Goal: Information Seeking & Learning: Learn about a topic

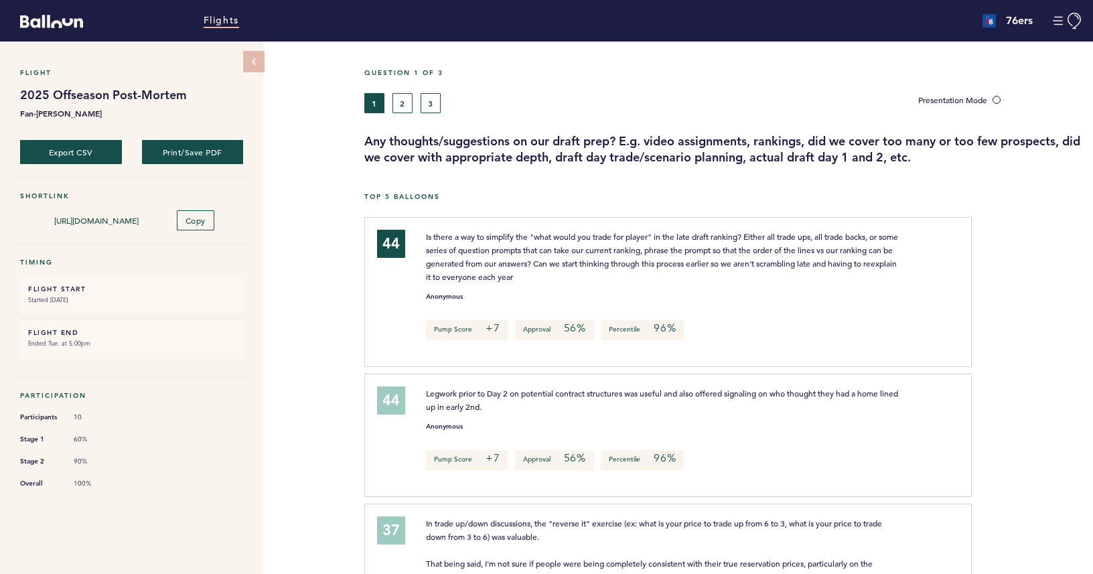
click at [204, 15] on link "Flights" at bounding box center [222, 20] width 36 height 15
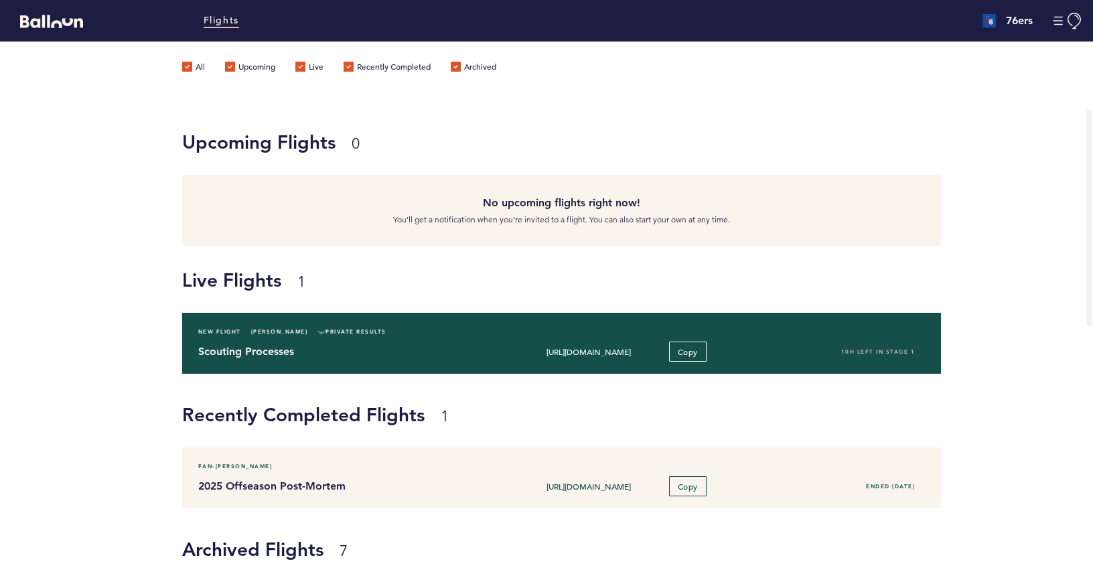
click at [425, 360] on div "Scouting Processes [URL][DOMAIN_NAME] Copy 10H left in stage 1" at bounding box center [561, 352] width 747 height 20
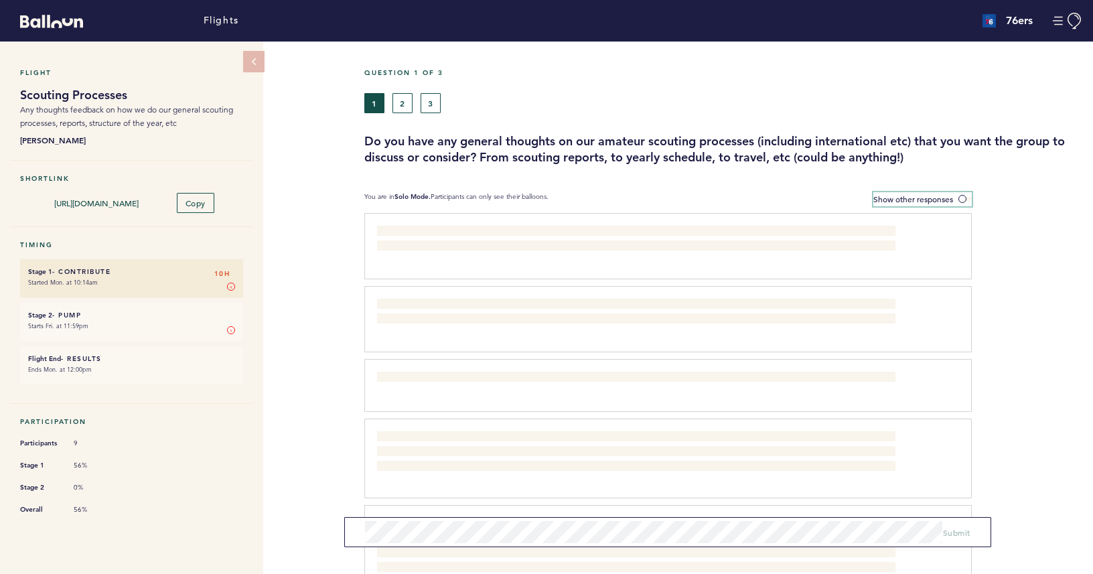
click at [927, 198] on span "Show other responses" at bounding box center [914, 199] width 80 height 11
click at [0, 0] on input "Show other responses" at bounding box center [0, 0] width 0 height 0
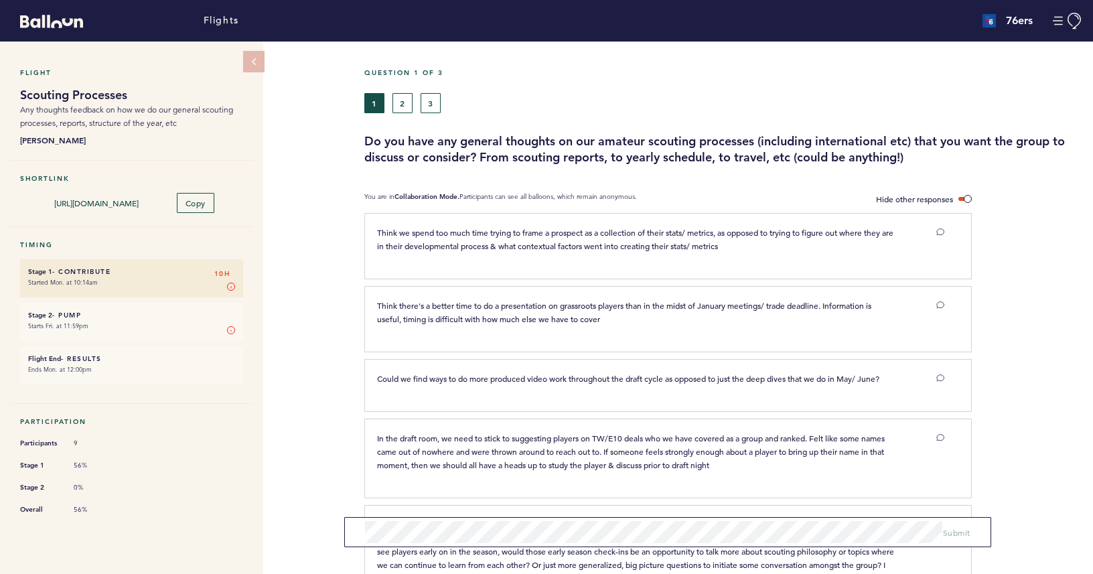
click at [401, 110] on button "2" at bounding box center [403, 103] width 20 height 20
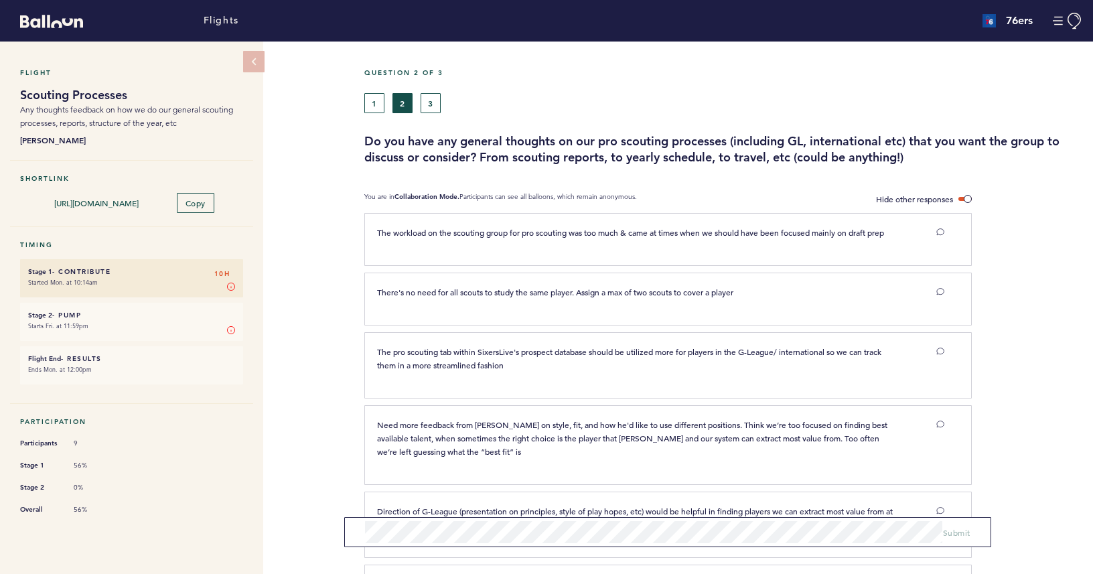
click at [427, 105] on button "3" at bounding box center [431, 103] width 20 height 20
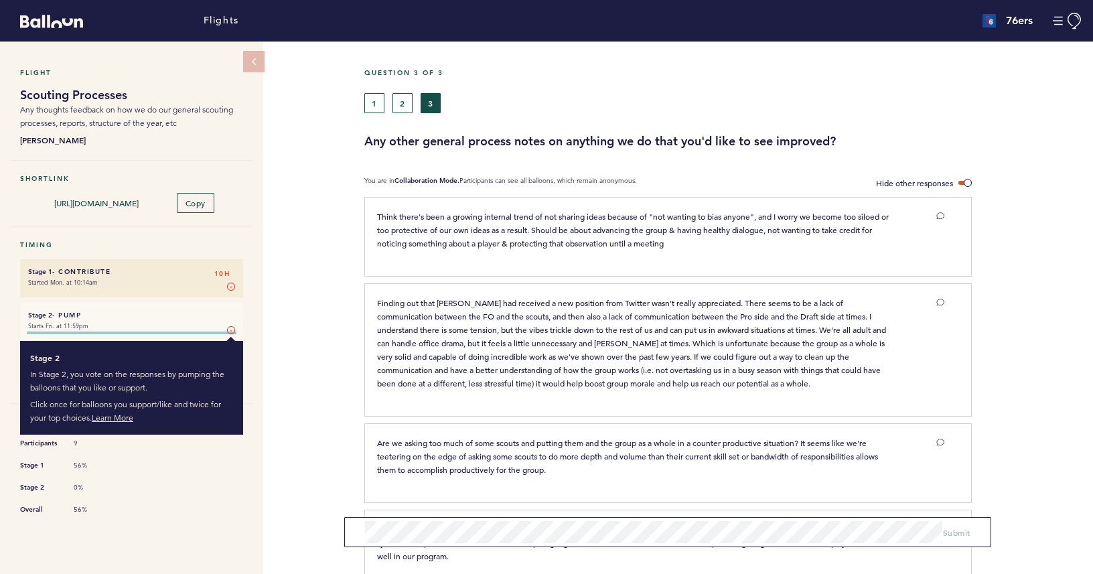
click at [191, 330] on div at bounding box center [131, 334] width 223 height 13
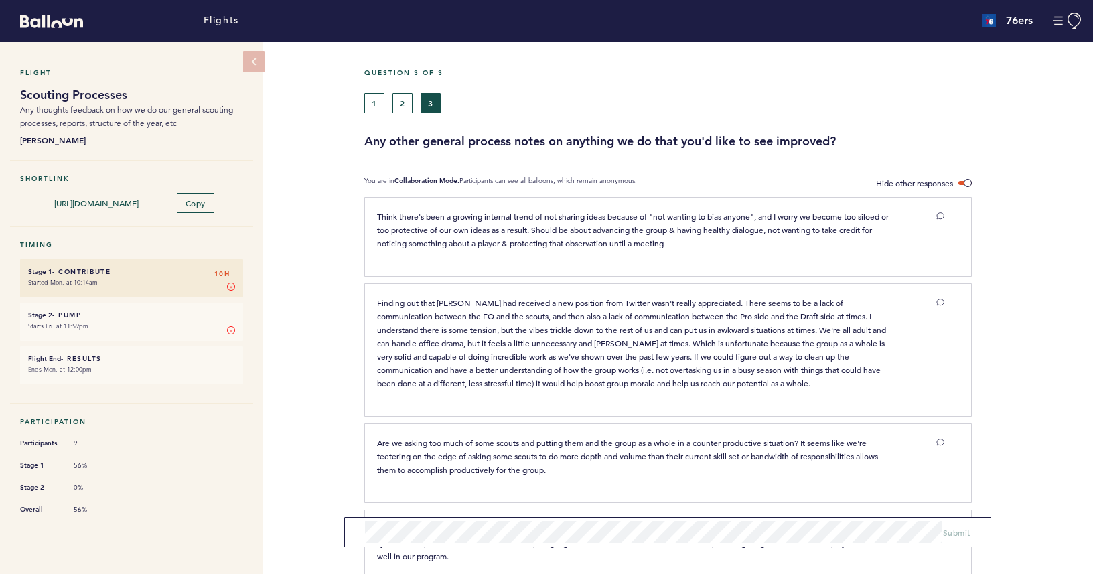
click at [168, 513] on li "Overall 56%" at bounding box center [131, 510] width 223 height 14
click at [1057, 17] on button "Manage Account" at bounding box center [1068, 21] width 30 height 17
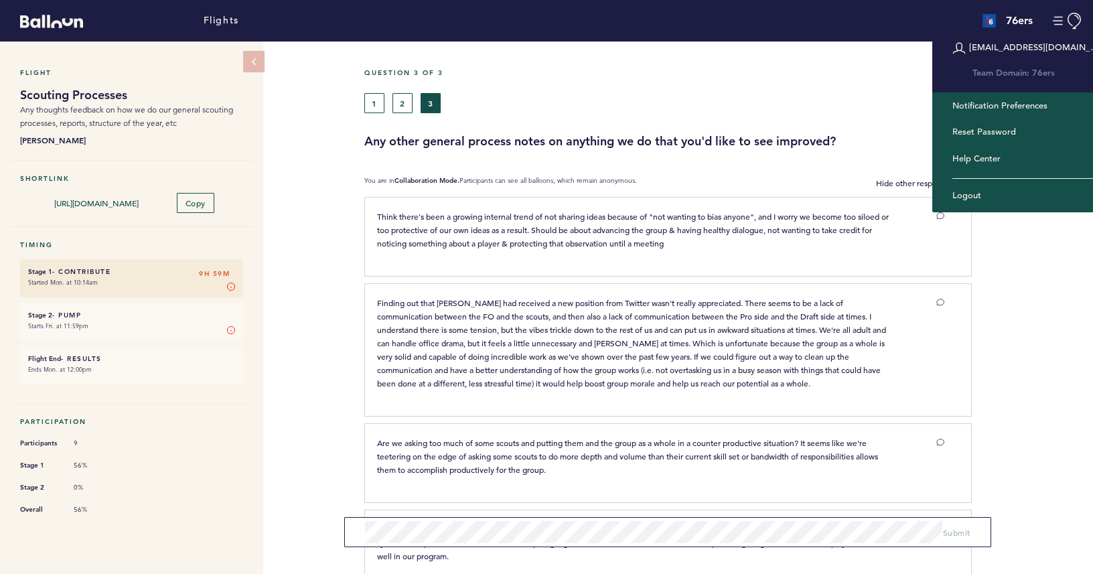
click at [842, 115] on div "Question 3 of 3 1 2 3 Any other general process notes on anything we do that yo…" at bounding box center [728, 108] width 729 height 81
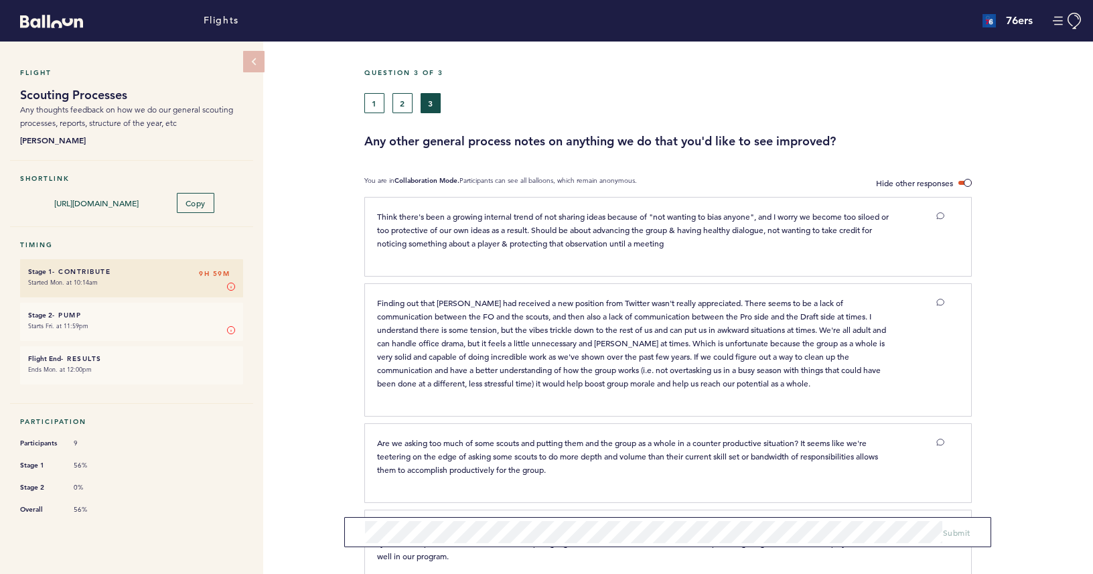
click at [404, 105] on button "2" at bounding box center [403, 103] width 20 height 20
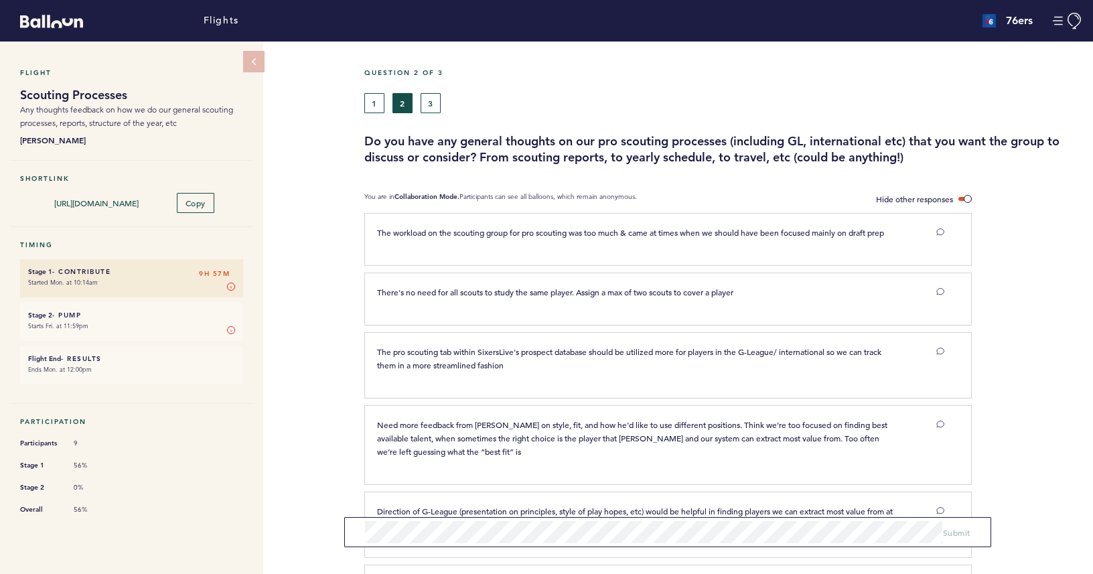
click at [429, 96] on button "3" at bounding box center [431, 103] width 20 height 20
